Goal: Information Seeking & Learning: Learn about a topic

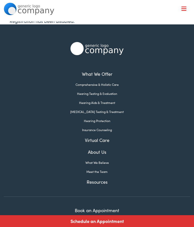
click at [187, 9] on nav "What We Offer Comprehensive & Holistic Care Hearing Testing & Evaluation Hearin…" at bounding box center [97, 43] width 186 height 87
click at [109, 105] on link "Hearing Aids & Treatment" at bounding box center [97, 103] width 186 height 5
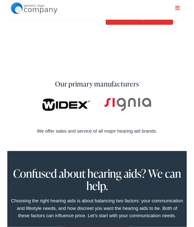
scroll to position [164, 0]
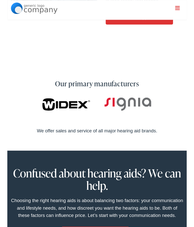
click at [135, 120] on img at bounding box center [129, 113] width 51 height 19
click at [139, 117] on img at bounding box center [129, 113] width 51 height 19
click at [139, 121] on img at bounding box center [129, 113] width 51 height 19
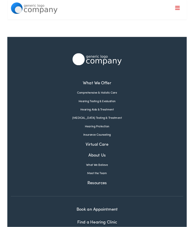
scroll to position [1728, 0]
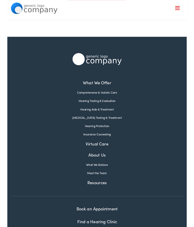
click at [110, 120] on link "Hearing Aids & Treatment" at bounding box center [97, 118] width 186 height 5
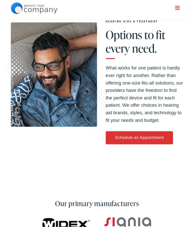
scroll to position [35, 0]
